Goal: Transaction & Acquisition: Obtain resource

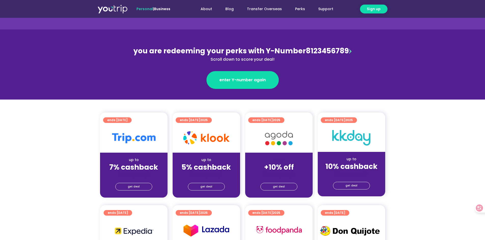
scroll to position [51, 0]
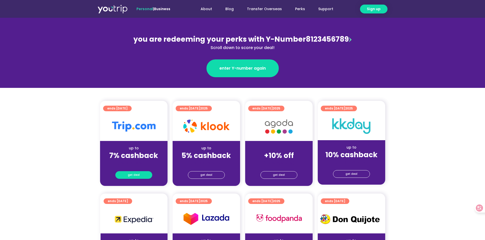
click at [134, 174] on span "get deal" at bounding box center [134, 175] width 12 height 7
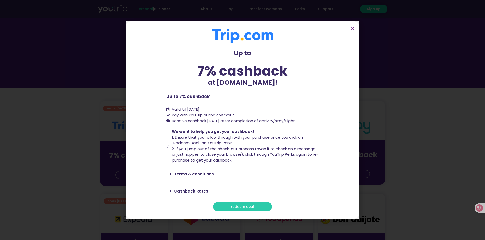
click at [220, 208] on link "redeem deal" at bounding box center [242, 207] width 59 height 9
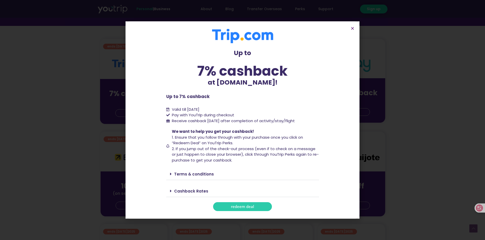
scroll to position [102, 0]
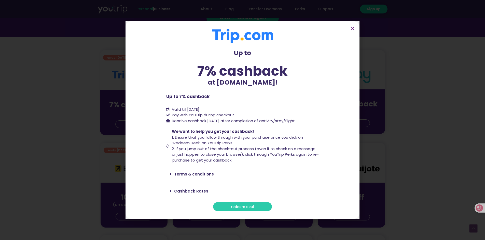
click at [168, 174] on div "Terms & conditions" at bounding box center [242, 174] width 153 height 12
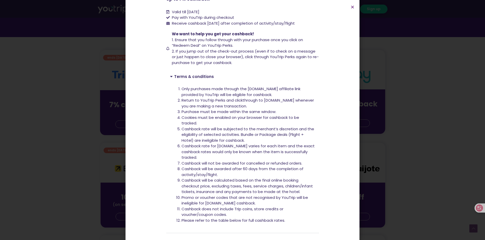
scroll to position [108, 0]
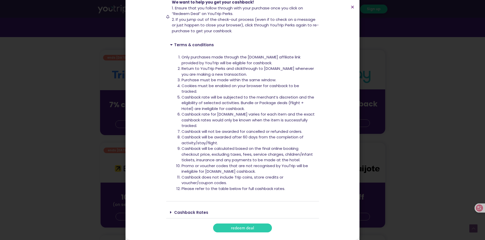
click at [169, 216] on div "Cashback Rates" at bounding box center [242, 213] width 153 height 12
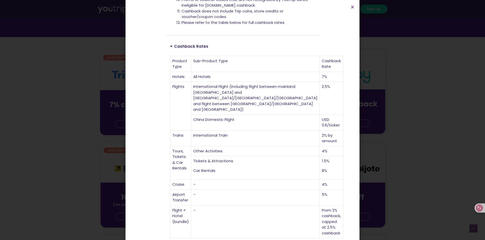
scroll to position [276, 0]
drag, startPoint x: 281, startPoint y: 176, endPoint x: 186, endPoint y: 177, distance: 94.7
click at [186, 179] on tr "Cruise – 4%" at bounding box center [256, 184] width 173 height 10
click at [190, 157] on td "Tours, Tickets & Car Rentals" at bounding box center [180, 163] width 21 height 34
drag, startPoint x: 197, startPoint y: 141, endPoint x: 250, endPoint y: 137, distance: 53.7
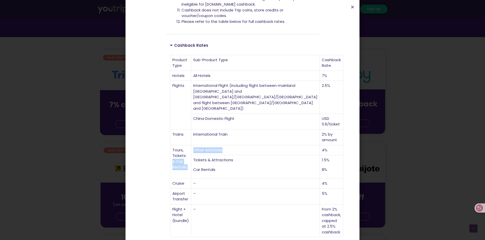
click at [249, 146] on tr "Tours, Tickets & Car Rentals Other Activities 4%" at bounding box center [256, 151] width 173 height 10
click at [255, 146] on td "Other Activities" at bounding box center [255, 151] width 129 height 10
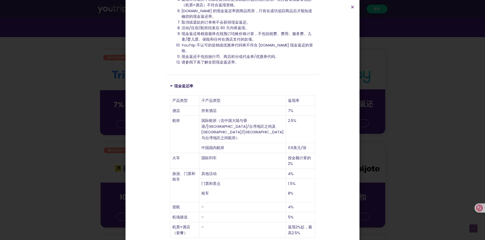
scroll to position [195, 0]
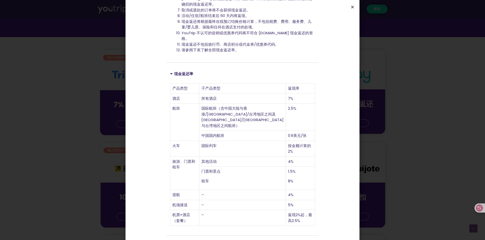
click at [351, 6] on icon "关闭" at bounding box center [352, 7] width 4 height 4
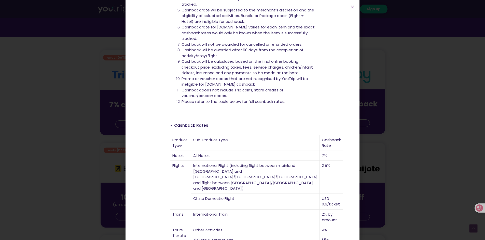
scroll to position [0, 0]
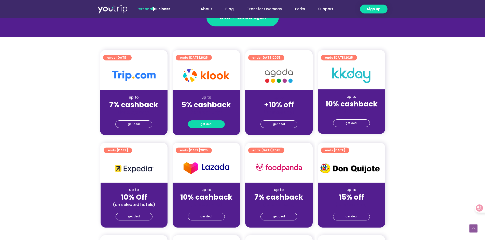
click at [204, 123] on span "get deal" at bounding box center [206, 124] width 12 height 7
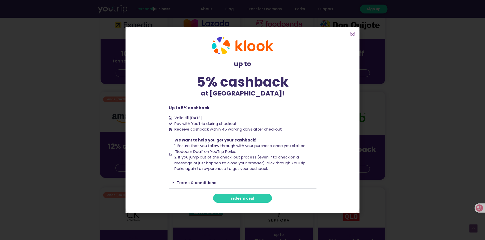
scroll to position [229, 0]
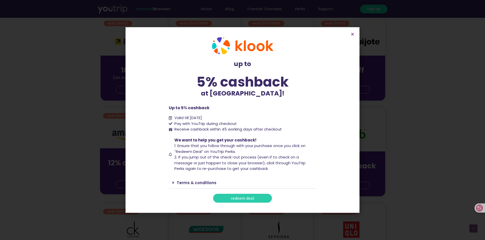
click at [350, 32] on section "up to 5% cashback at [GEOGRAPHIC_DATA]! up to 5% cashback at [GEOGRAPHIC_DATA]!…" at bounding box center [242, 120] width 234 height 186
click at [353, 34] on icon "Close" at bounding box center [352, 34] width 4 height 4
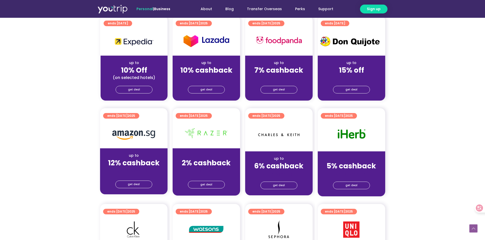
scroll to position [222, 0]
